Goal: Task Accomplishment & Management: Use online tool/utility

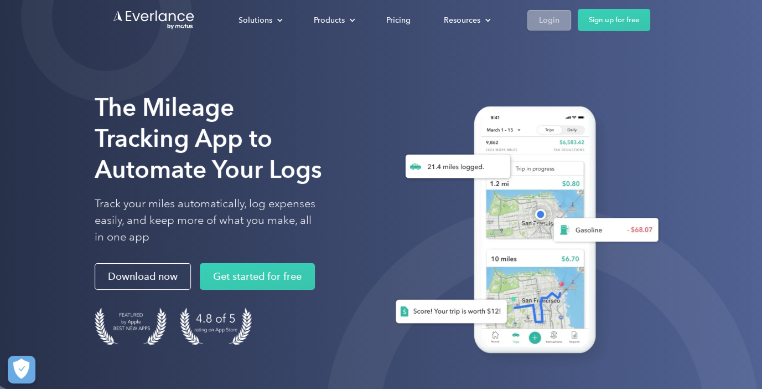
click at [553, 20] on div "Login" at bounding box center [549, 20] width 20 height 14
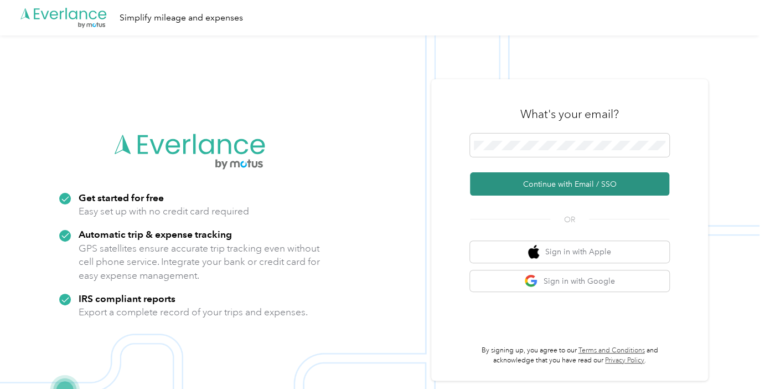
click at [559, 192] on button "Continue with Email / SSO" at bounding box center [569, 183] width 199 height 23
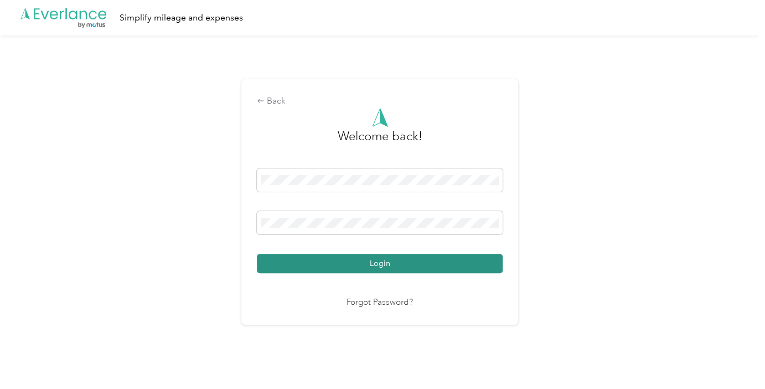
click at [396, 262] on button "Login" at bounding box center [380, 263] width 246 height 19
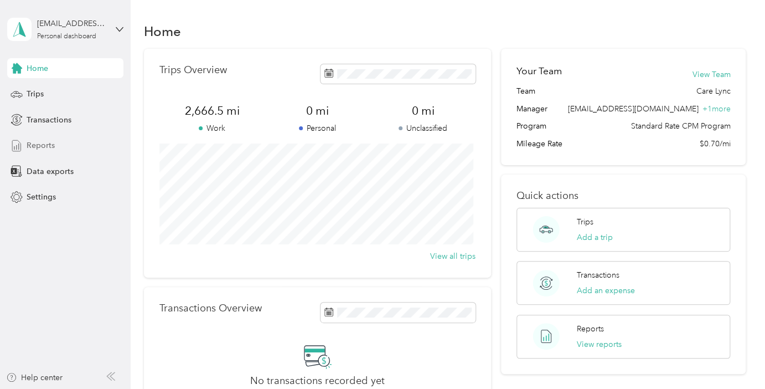
click at [45, 147] on span "Reports" at bounding box center [41, 145] width 28 height 12
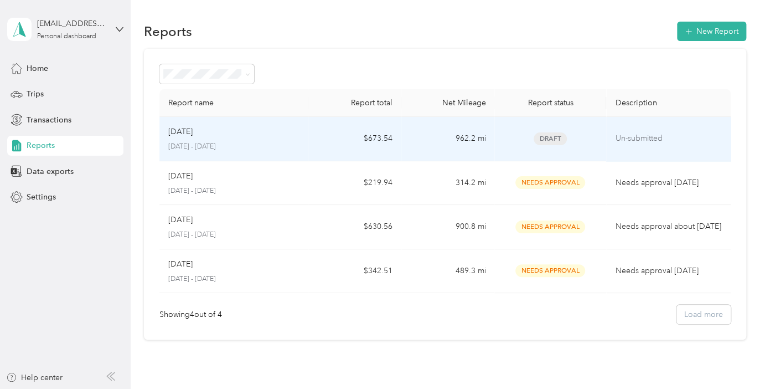
click at [379, 138] on td "$673.54" at bounding box center [354, 139] width 93 height 44
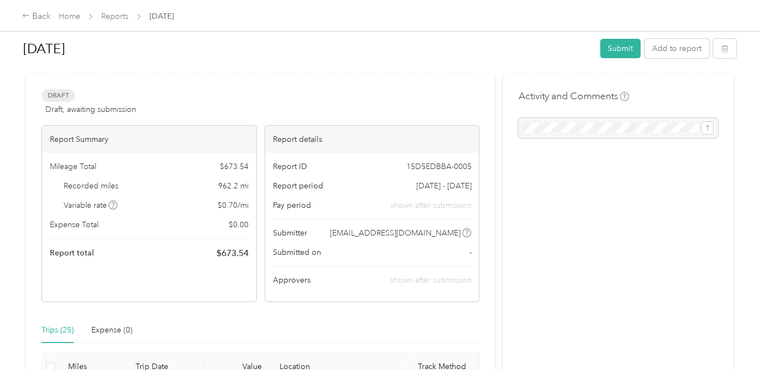
scroll to position [4, 0]
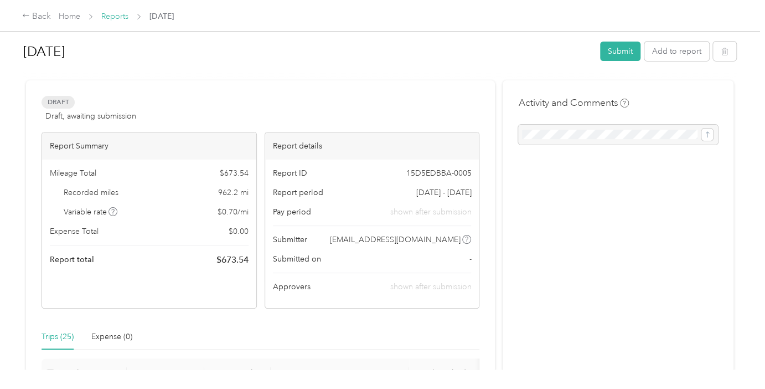
click at [119, 16] on link "Reports" at bounding box center [114, 16] width 27 height 9
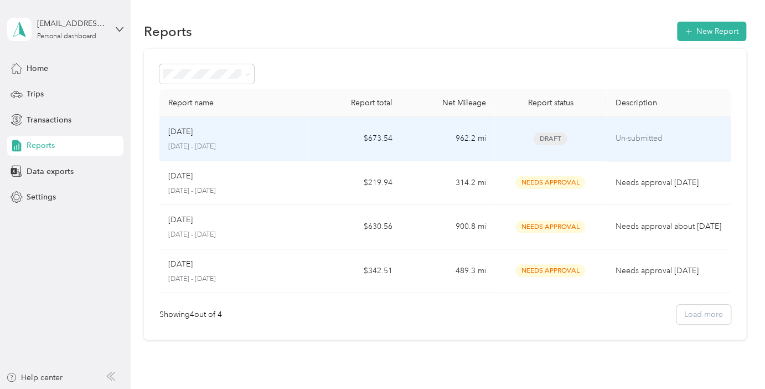
click at [543, 136] on span "Draft" at bounding box center [550, 138] width 33 height 13
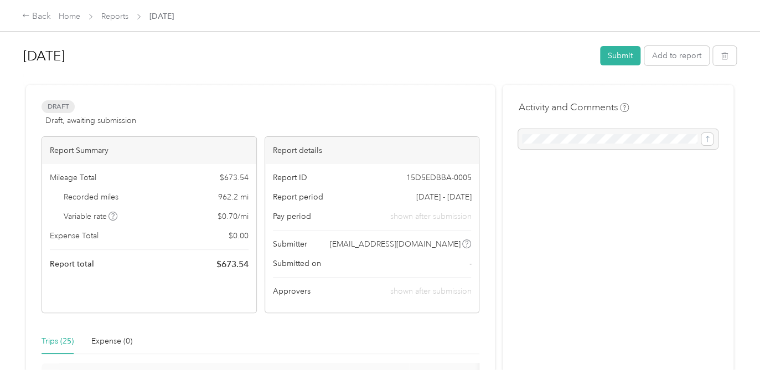
scroll to position [13, 0]
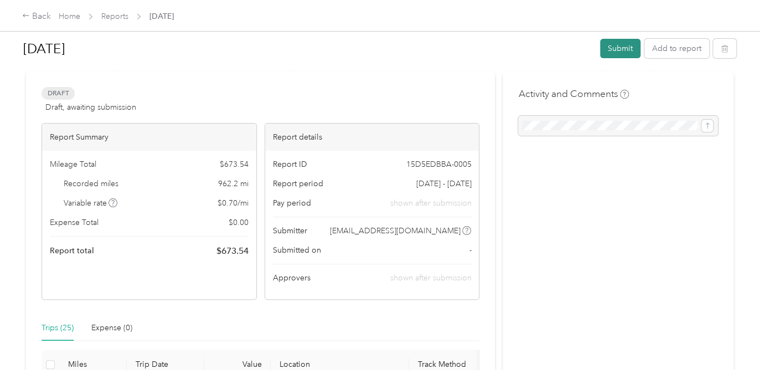
click at [612, 50] on button "Submit" at bounding box center [620, 48] width 40 height 19
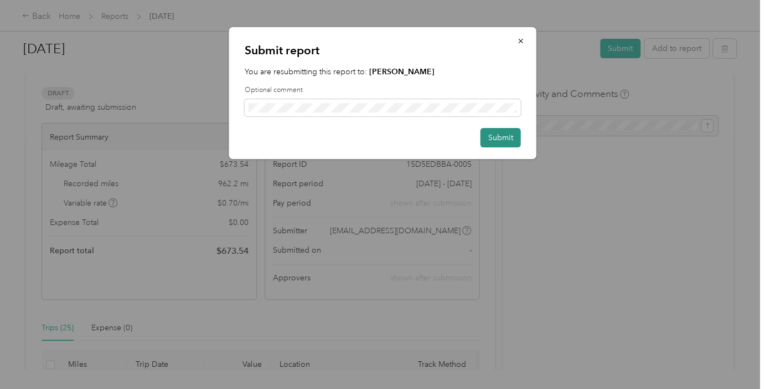
click at [498, 137] on button "Submit" at bounding box center [500, 137] width 40 height 19
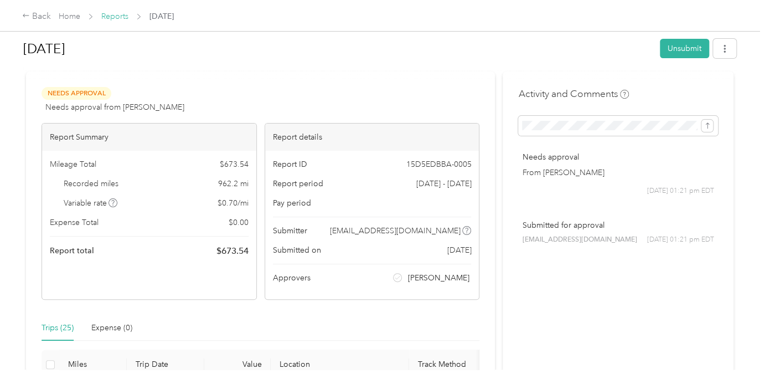
click at [117, 14] on link "Reports" at bounding box center [114, 16] width 27 height 9
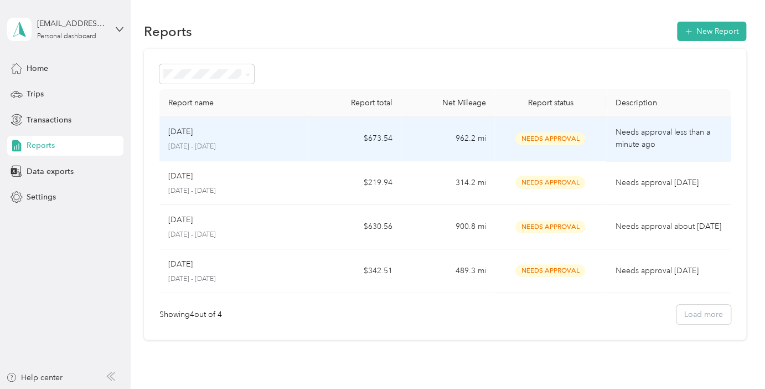
click at [563, 139] on span "Needs Approval" at bounding box center [550, 138] width 70 height 13
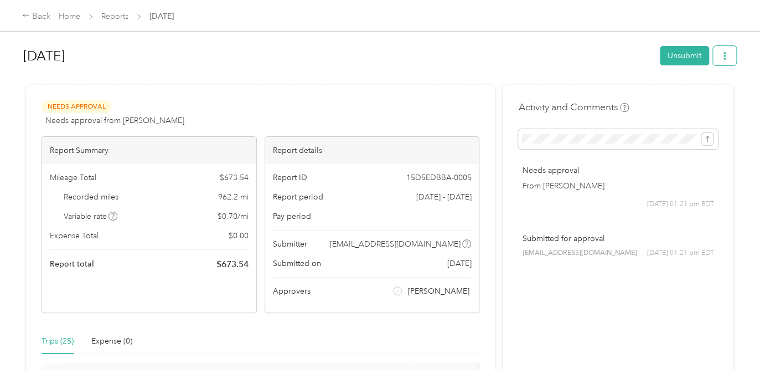
click at [725, 61] on button "button" at bounding box center [724, 55] width 23 height 19
click at [709, 95] on div "Download" at bounding box center [693, 96] width 66 height 12
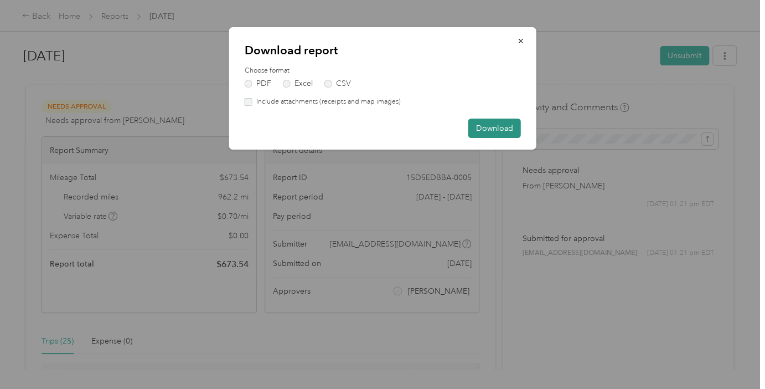
click at [503, 129] on button "Download" at bounding box center [494, 127] width 53 height 19
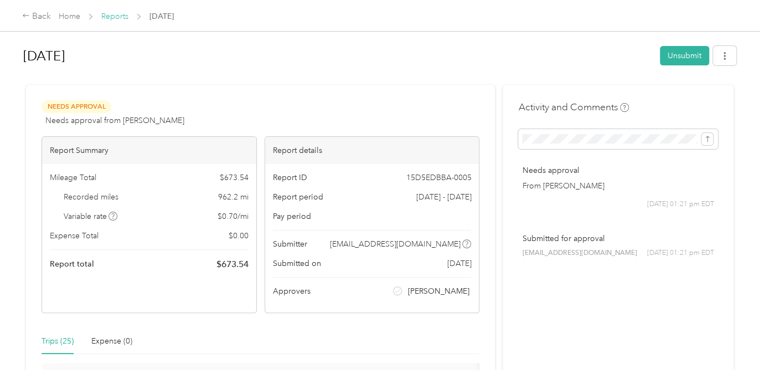
click at [114, 18] on link "Reports" at bounding box center [114, 16] width 27 height 9
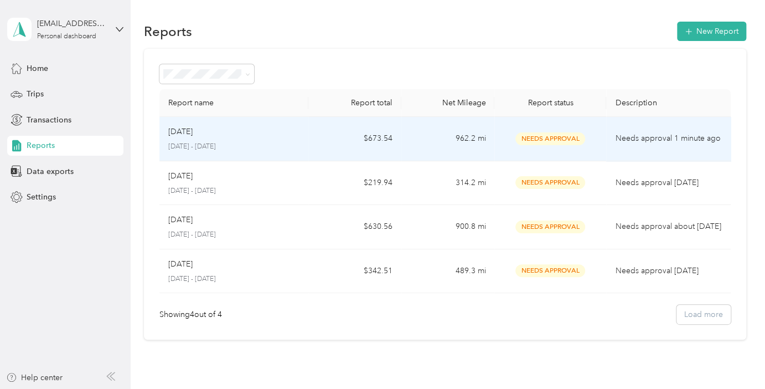
click at [635, 140] on p "Needs approval 1 minute ago" at bounding box center [668, 138] width 106 height 12
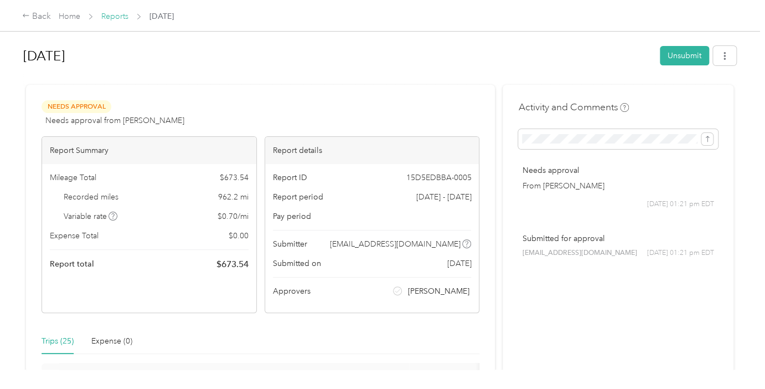
click at [112, 17] on link "Reports" at bounding box center [114, 16] width 27 height 9
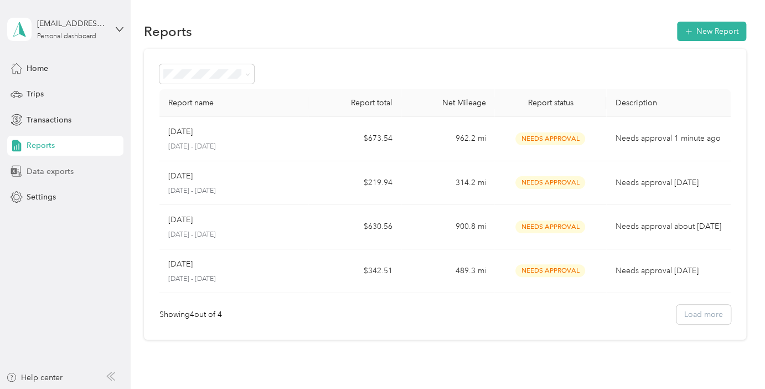
click at [55, 171] on span "Data exports" at bounding box center [50, 172] width 47 height 12
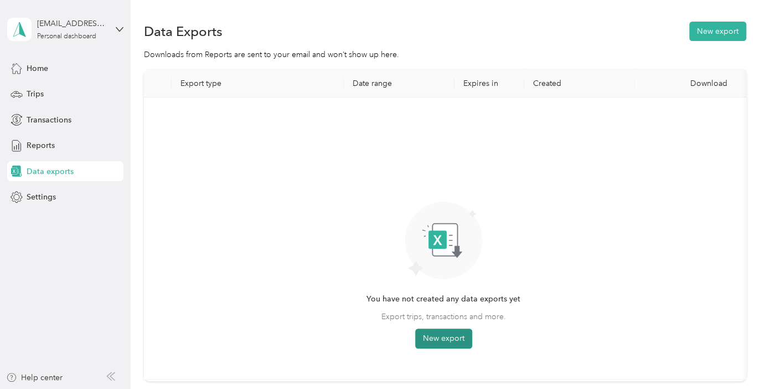
click at [454, 332] on button "New export" at bounding box center [443, 338] width 57 height 20
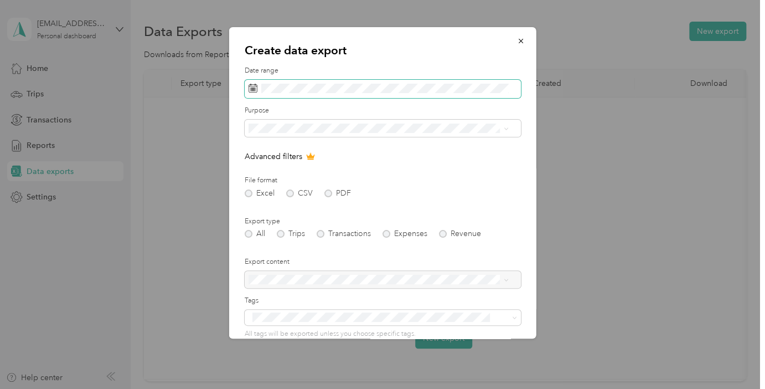
click at [382, 94] on span at bounding box center [383, 89] width 276 height 19
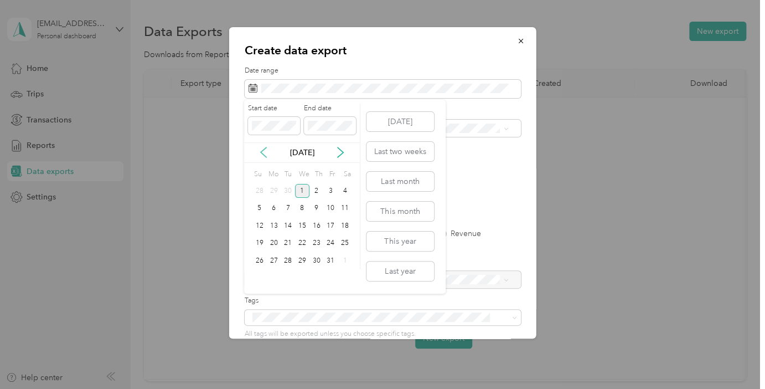
click at [262, 151] on icon at bounding box center [264, 152] width 6 height 10
click at [273, 185] on div "1" at bounding box center [274, 191] width 14 height 14
click at [290, 260] on div "30" at bounding box center [288, 261] width 14 height 14
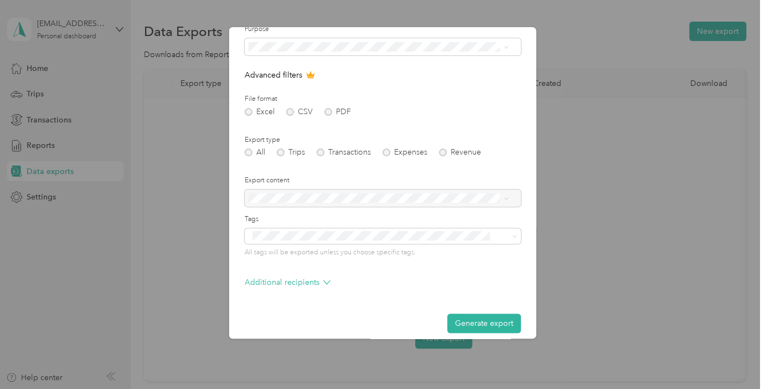
scroll to position [91, 0]
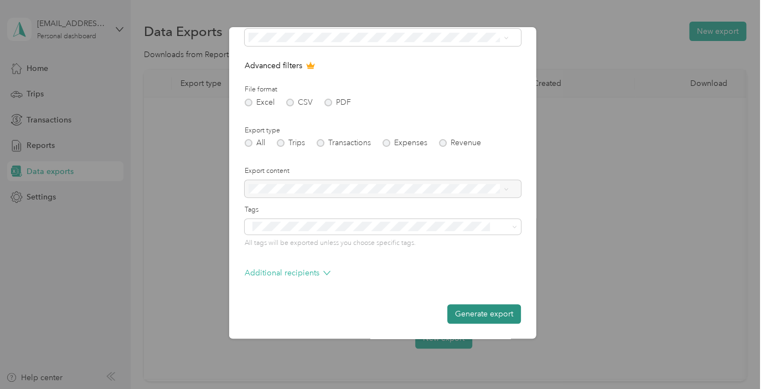
click at [478, 316] on button "Generate export" at bounding box center [484, 313] width 74 height 19
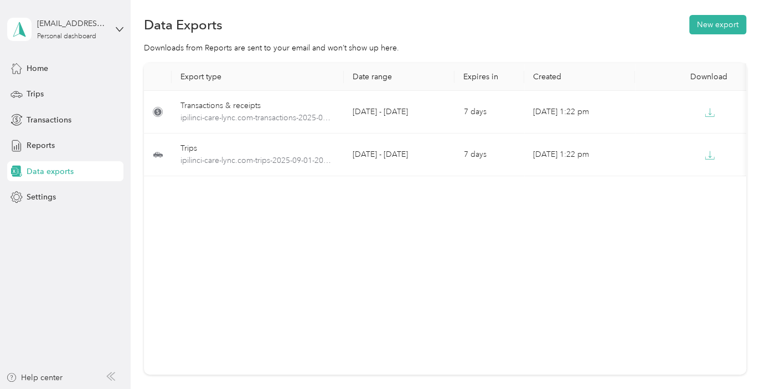
scroll to position [0, 0]
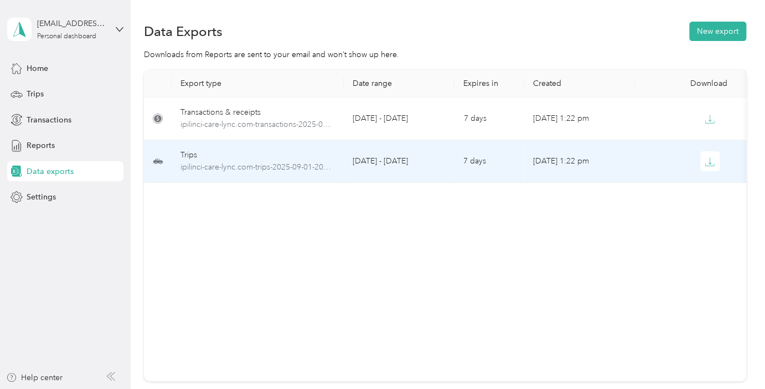
click at [378, 161] on td "[DATE] - [DATE]" at bounding box center [399, 161] width 111 height 43
click at [712, 164] on icon "button" at bounding box center [710, 162] width 10 height 10
